Goal: Find specific page/section: Find specific page/section

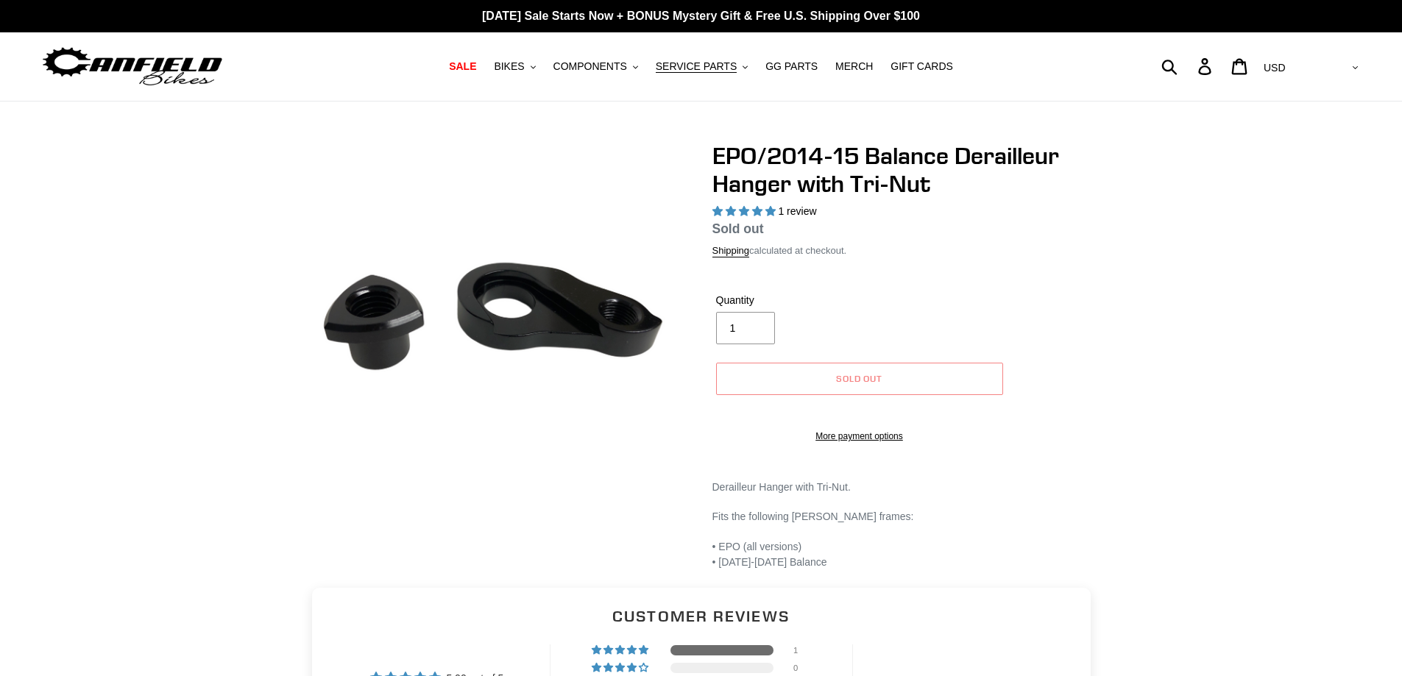
select select "highest-rating"
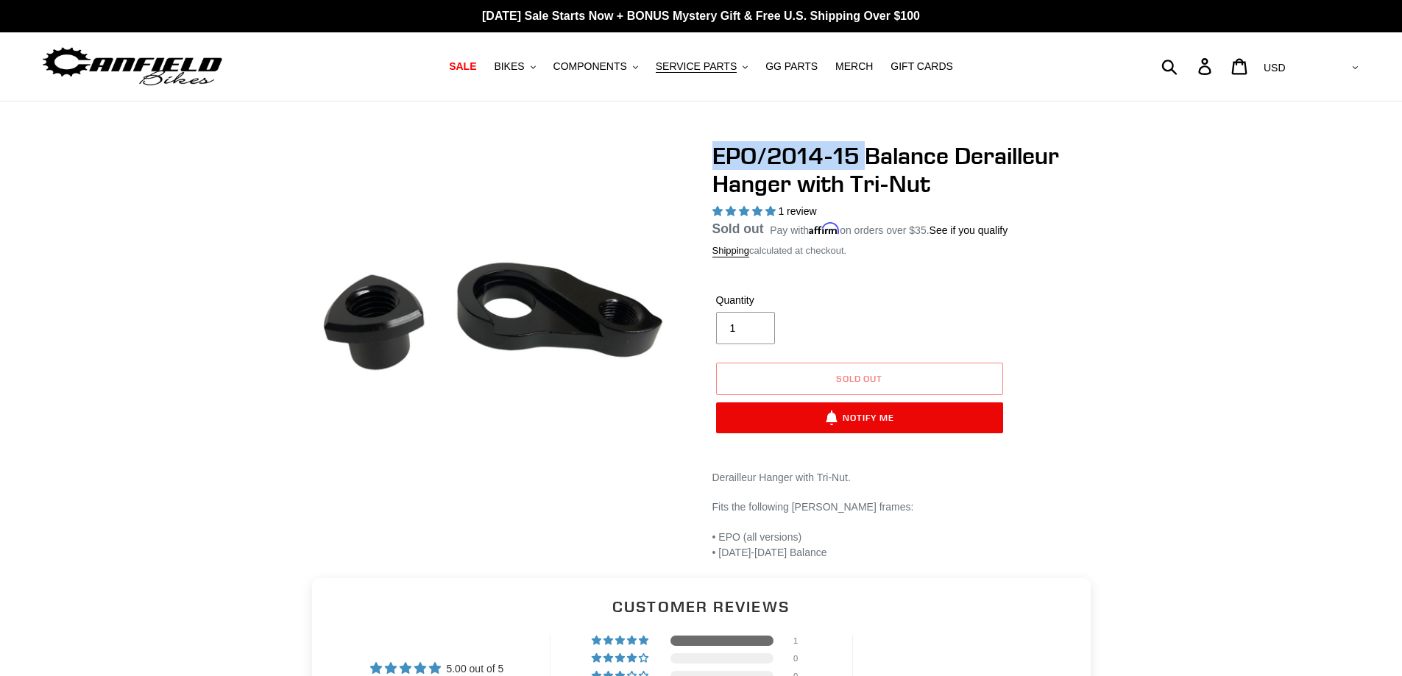
drag, startPoint x: 714, startPoint y: 150, endPoint x: 871, endPoint y: 151, distance: 156.7
click at [871, 151] on h1 "EPO/2014-15 Balance Derailleur Hanger with Tri-Nut" at bounding box center [907, 170] width 390 height 57
copy h1 "EPO/2014-15 Balance"
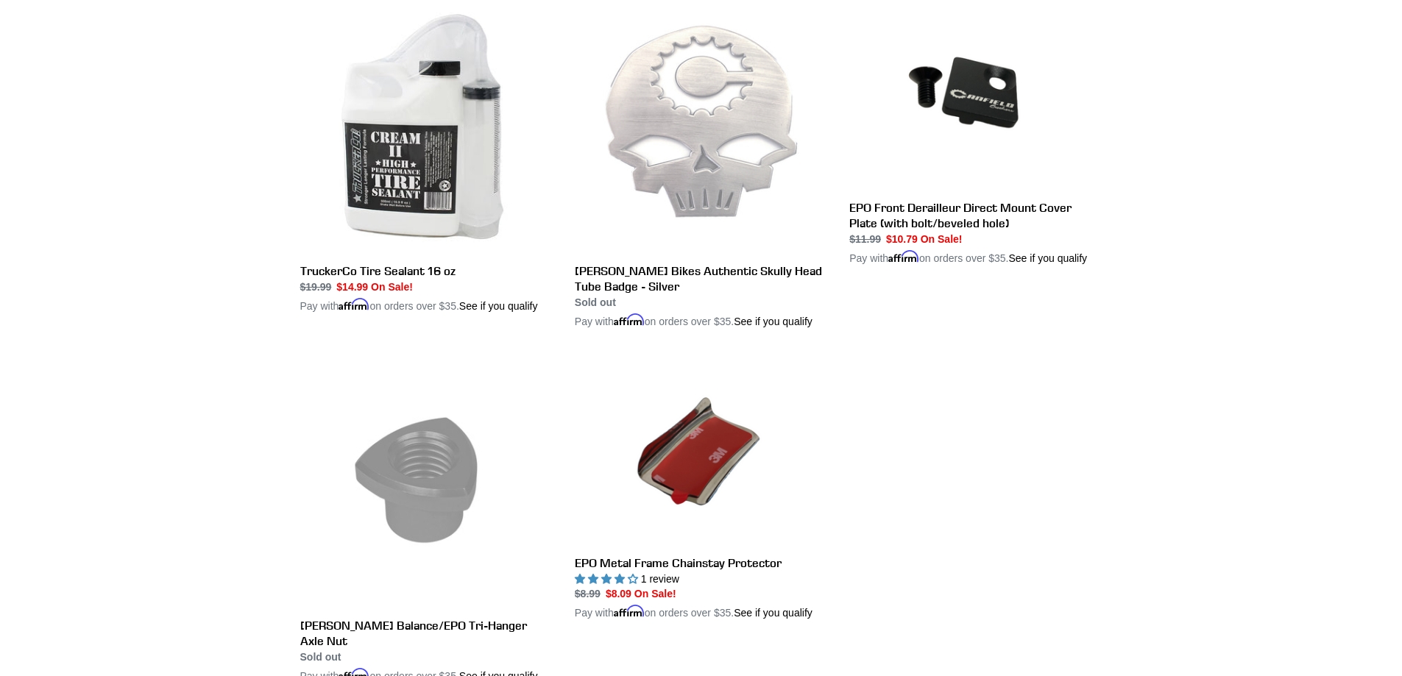
scroll to position [1104, 0]
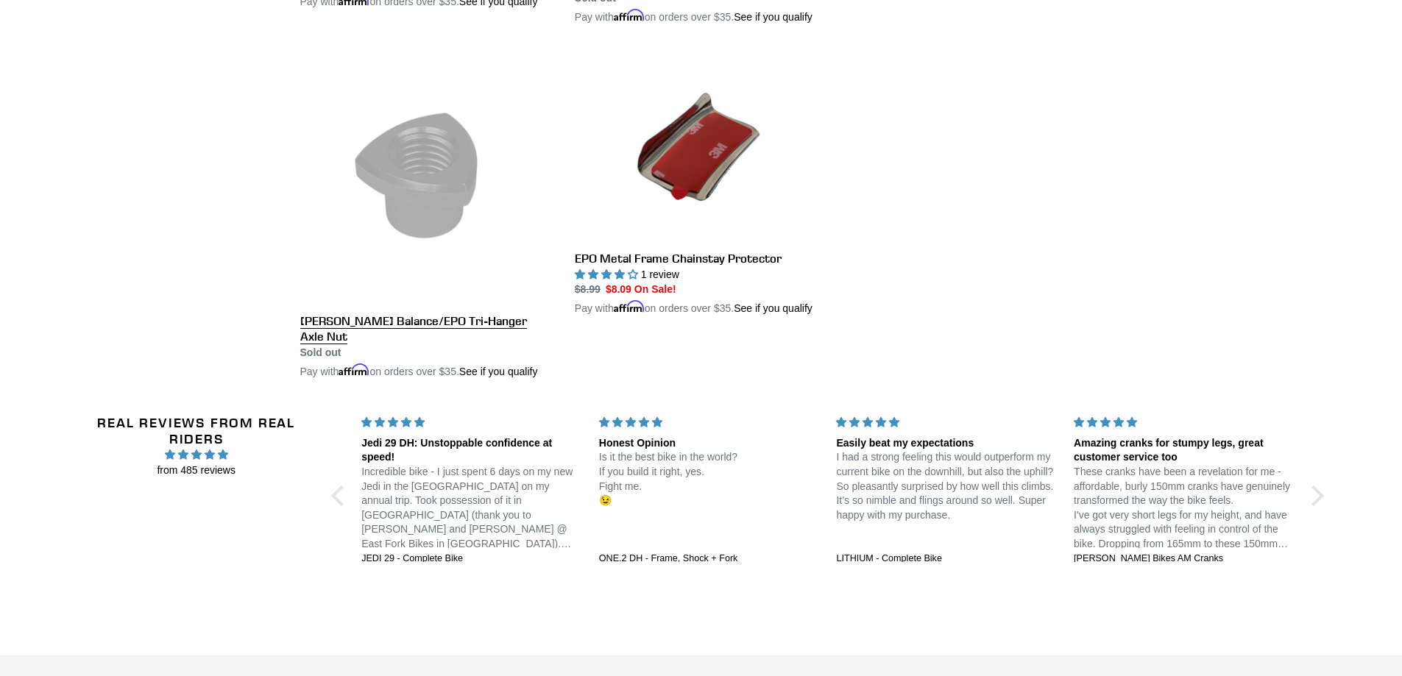
click at [416, 317] on link "[PERSON_NAME] Balance/EPO Tri-Hanger Axle Nut" at bounding box center [426, 215] width 252 height 329
